Goal: Transaction & Acquisition: Book appointment/travel/reservation

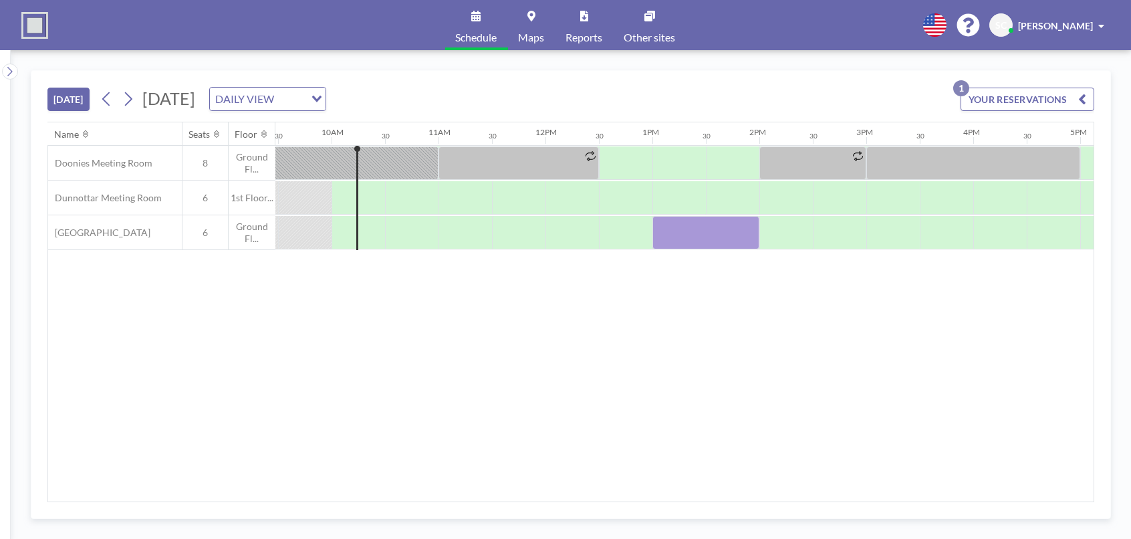
scroll to position [0, 1016]
click at [712, 244] on div at bounding box center [703, 232] width 107 height 33
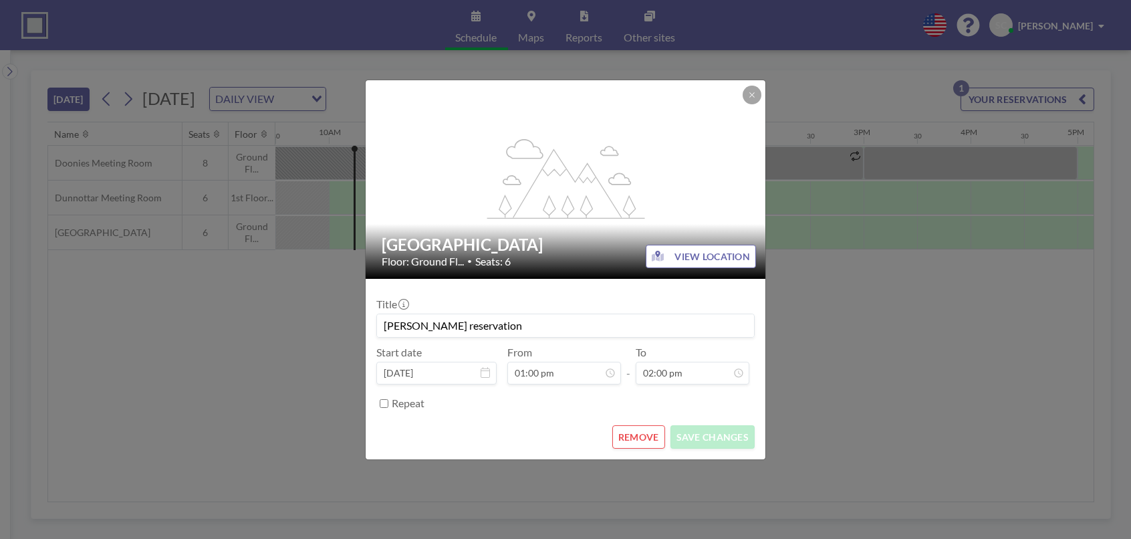
click at [712, 245] on button "VIEW LOCATION" at bounding box center [701, 256] width 110 height 23
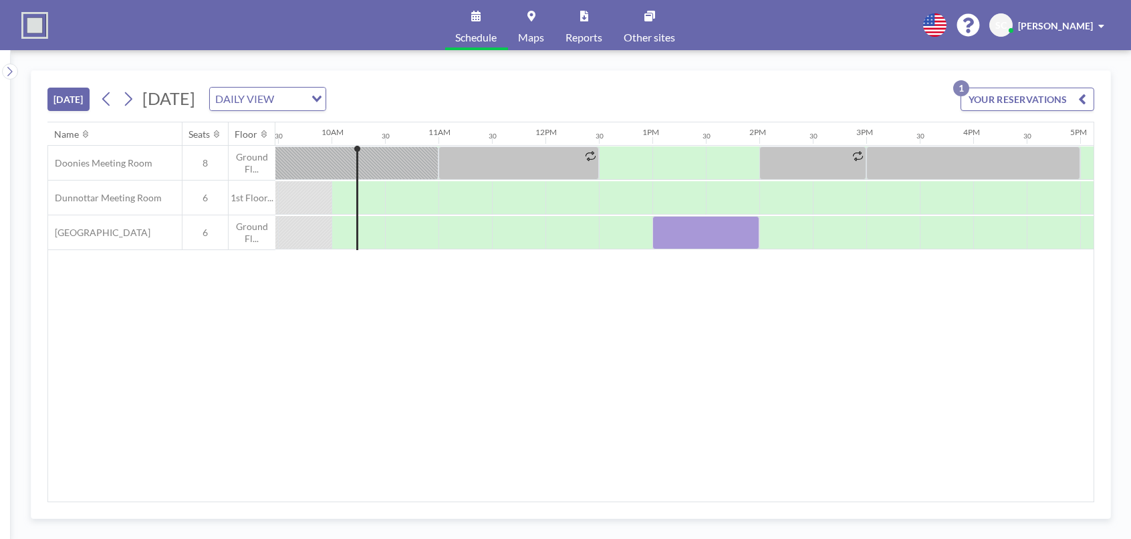
scroll to position [0, 1016]
click at [682, 230] on div at bounding box center [703, 232] width 107 height 33
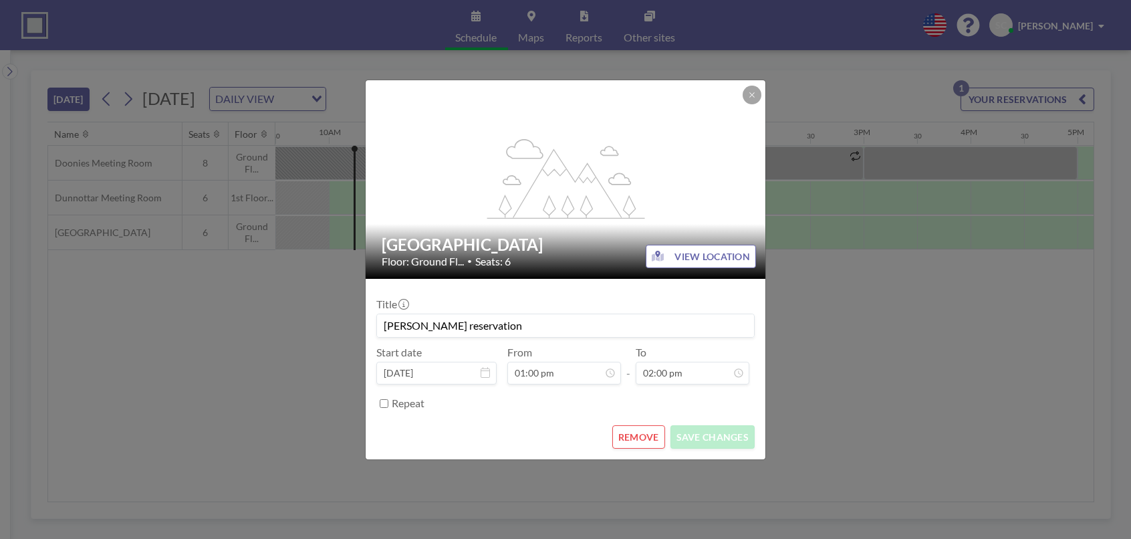
scroll to position [0, 0]
click at [624, 436] on button "REMOVE" at bounding box center [638, 436] width 53 height 23
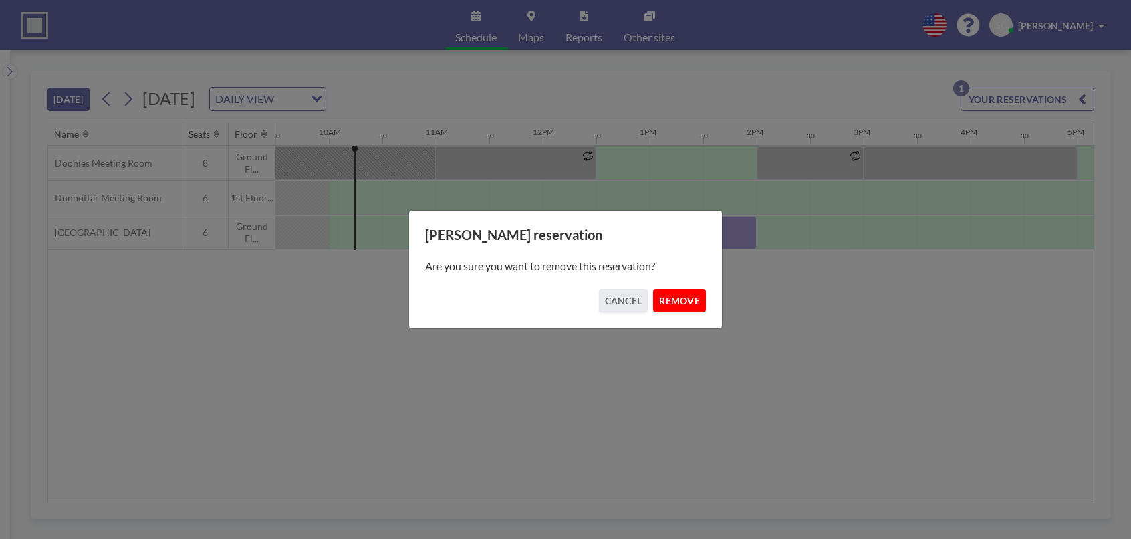
click at [674, 305] on button "REMOVE" at bounding box center [679, 300] width 53 height 23
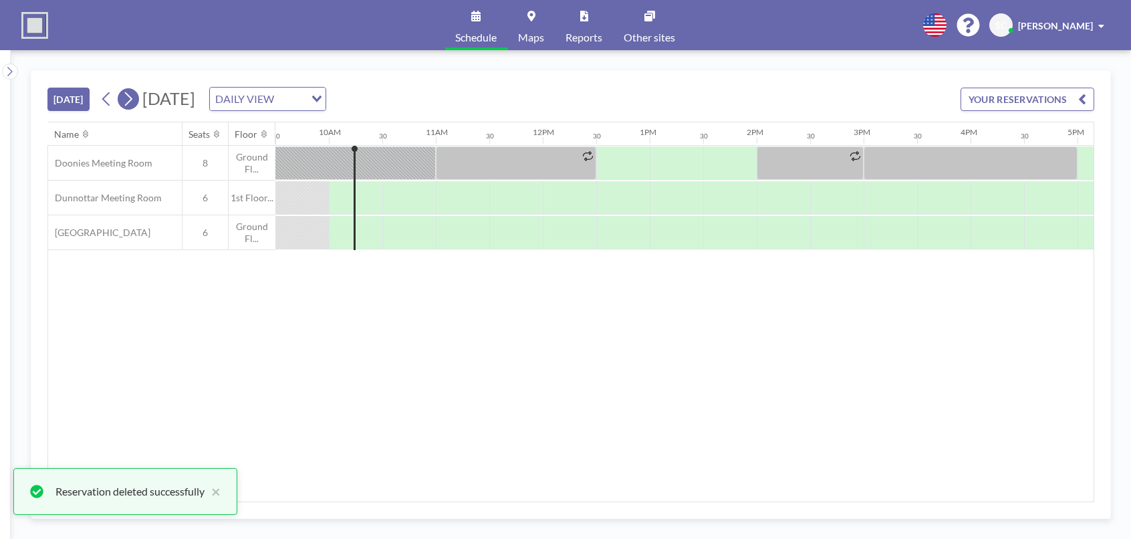
click at [138, 98] on button at bounding box center [128, 98] width 21 height 21
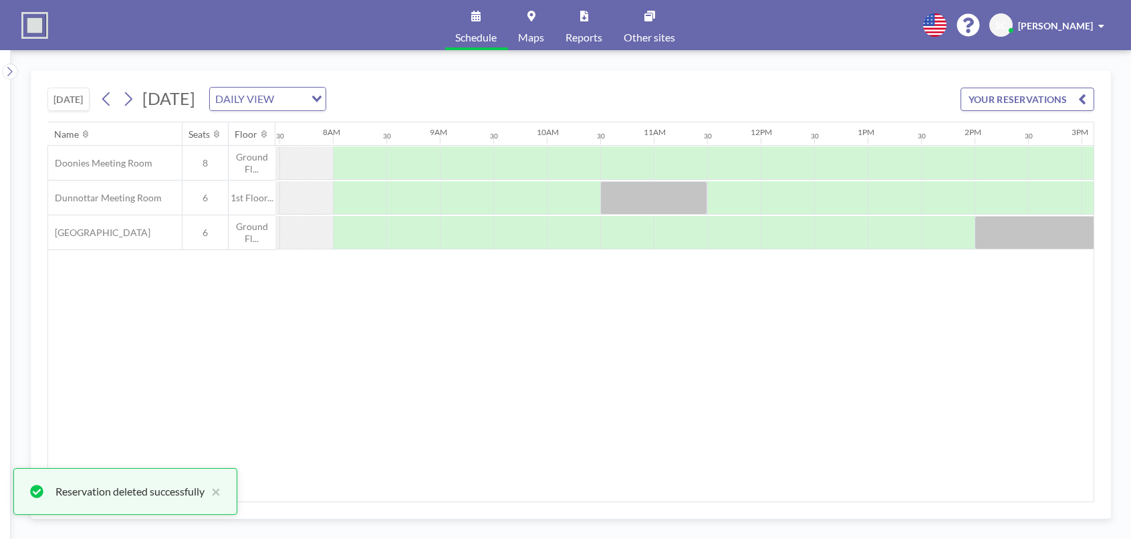
scroll to position [0, 802]
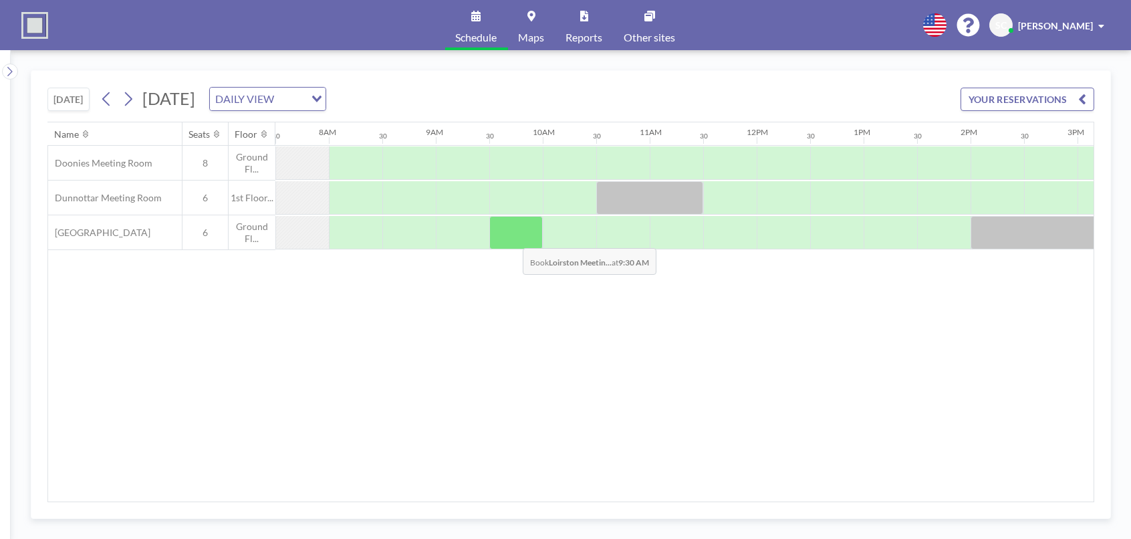
click at [512, 237] on div at bounding box center [515, 232] width 53 height 33
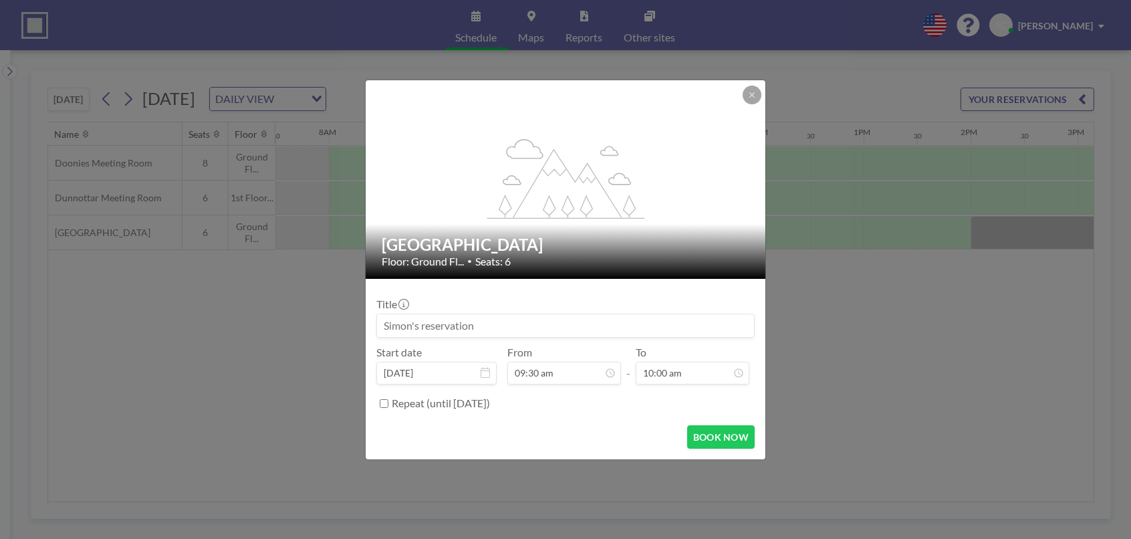
click at [512, 237] on h2 "[GEOGRAPHIC_DATA]" at bounding box center [566, 245] width 369 height 20
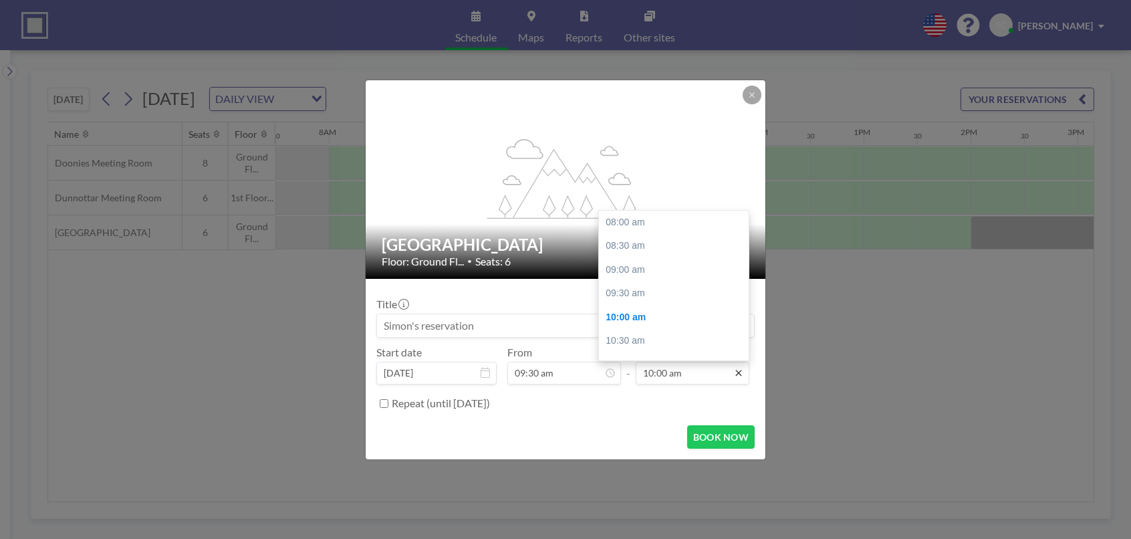
scroll to position [94, 0]
click at [665, 253] on div "10:30 am" at bounding box center [677, 247] width 156 height 24
type input "10:30 am"
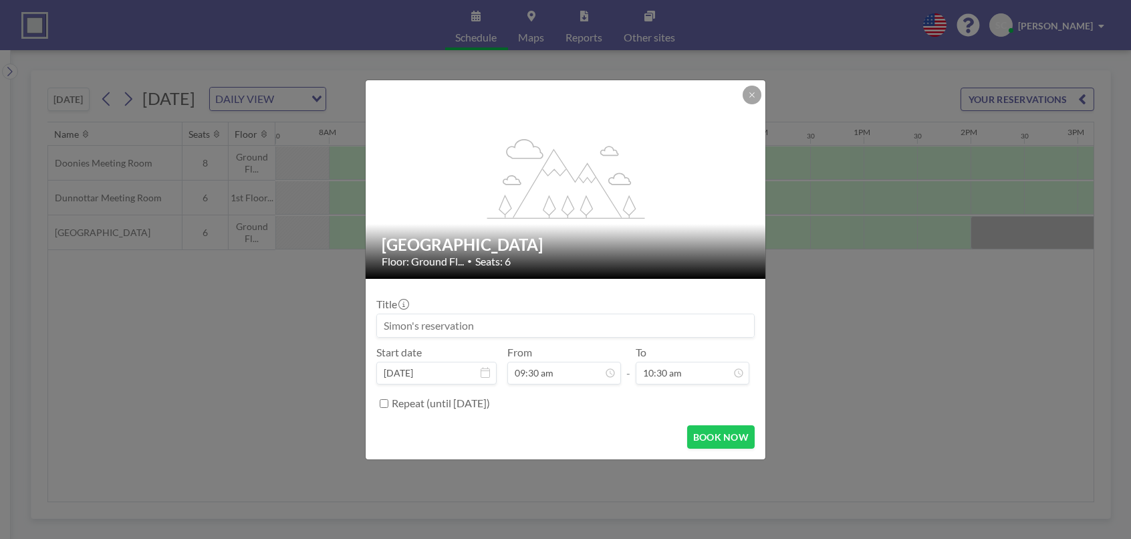
scroll to position [118, 0]
click at [734, 444] on button "BOOK NOW" at bounding box center [721, 436] width 68 height 23
